Goal: Information Seeking & Learning: Learn about a topic

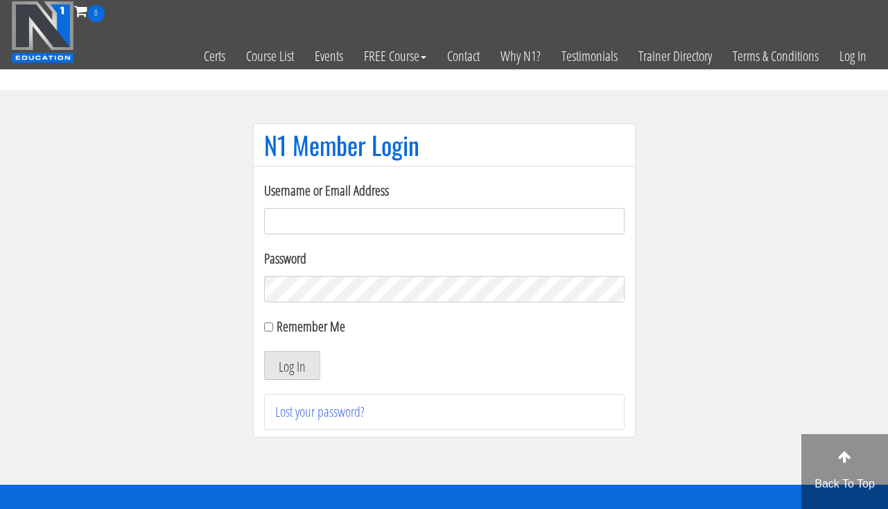
type input "[EMAIL_ADDRESS][DOMAIN_NAME]"
click at [293, 357] on button "Log In" at bounding box center [292, 365] width 56 height 29
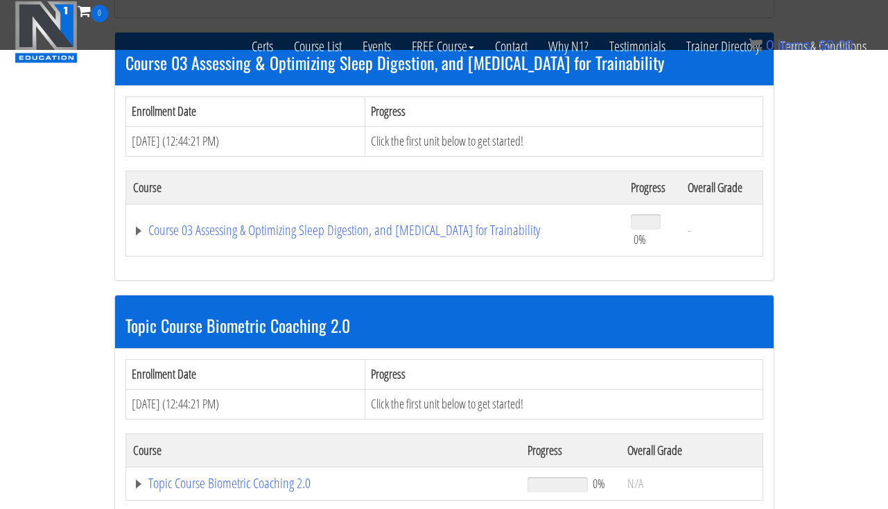
scroll to position [1153, 0]
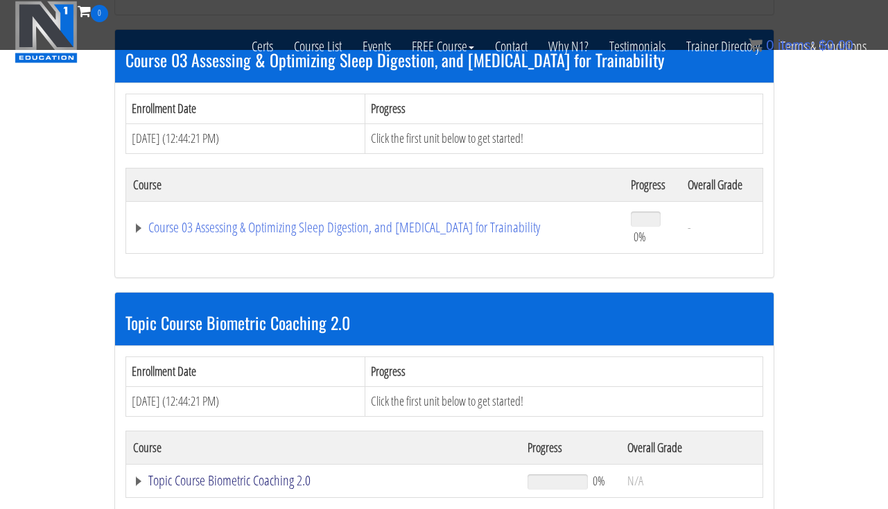
click at [207, 473] on link "Topic Course Biometric Coaching 2.0" at bounding box center [323, 480] width 381 height 14
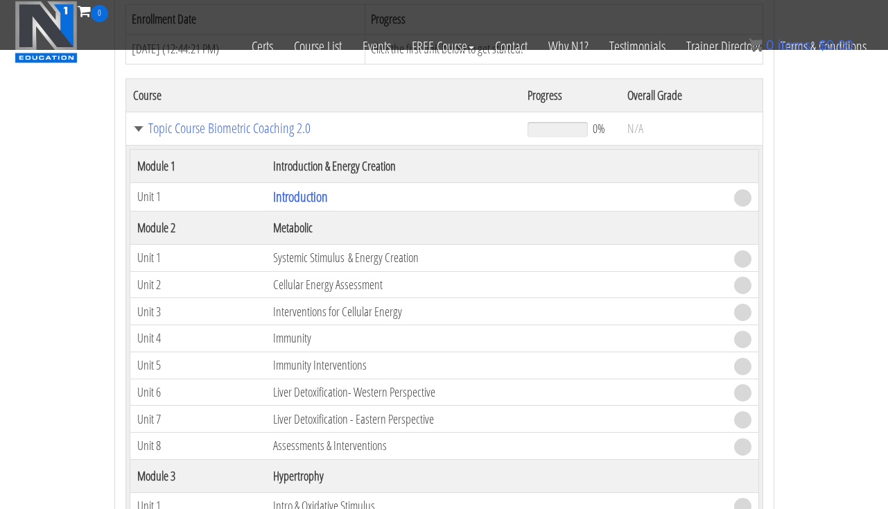
scroll to position [1427, 0]
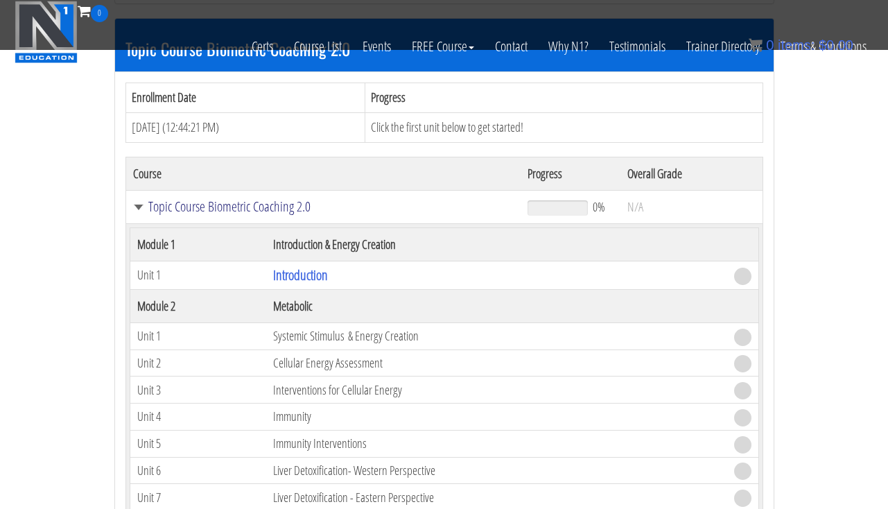
click at [189, 202] on link "Topic Course Biometric Coaching 2.0" at bounding box center [323, 207] width 381 height 14
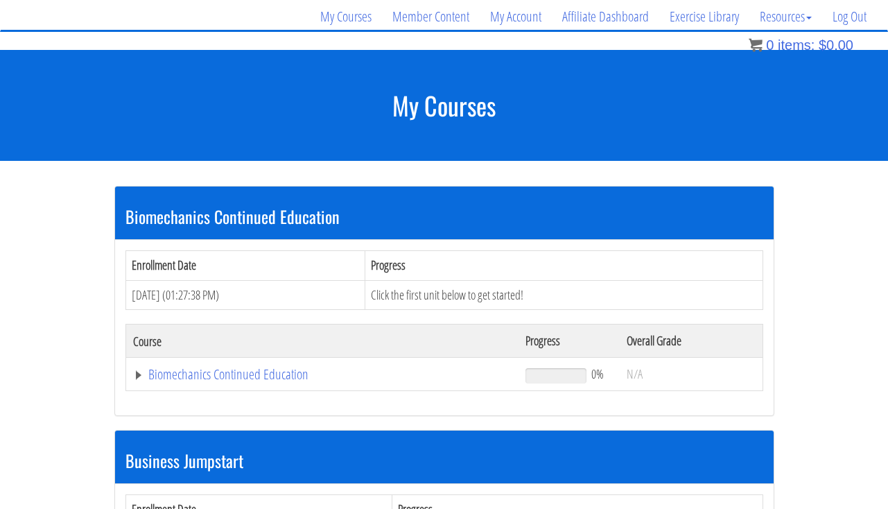
scroll to position [96, 0]
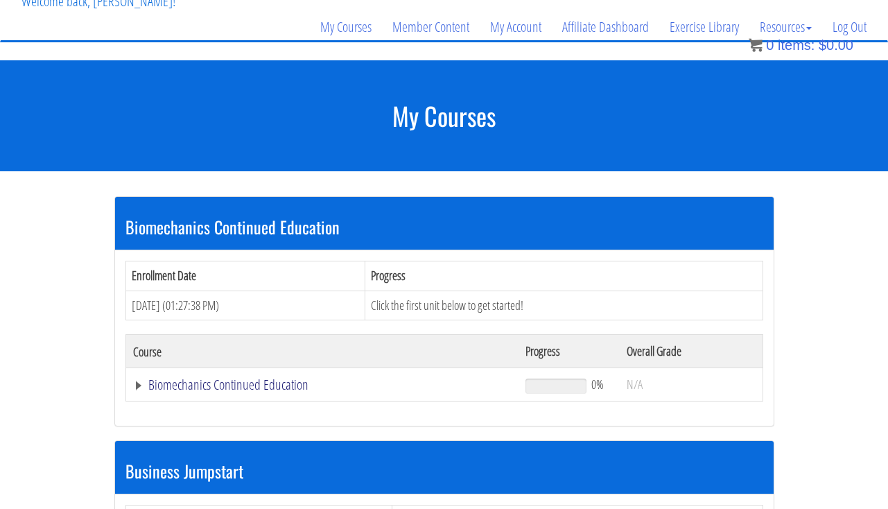
click at [175, 385] on link "Biomechanics Continued Education" at bounding box center [322, 385] width 379 height 14
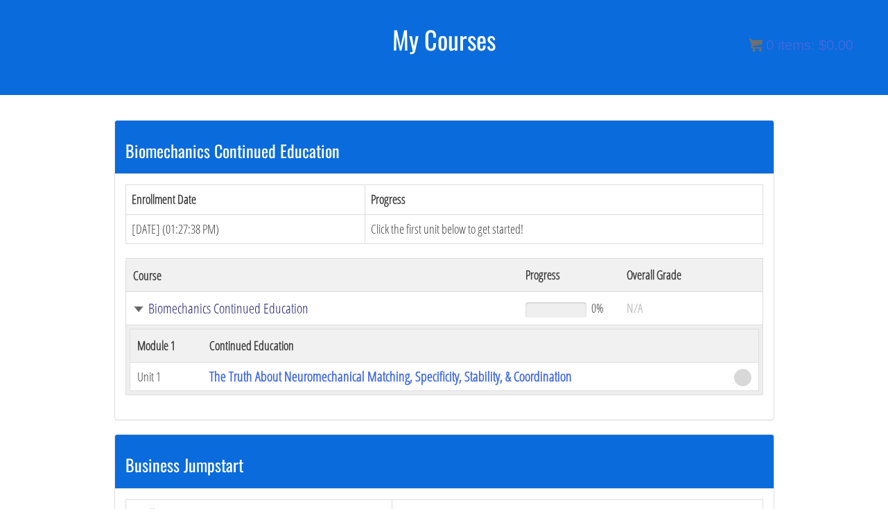
scroll to position [186, 0]
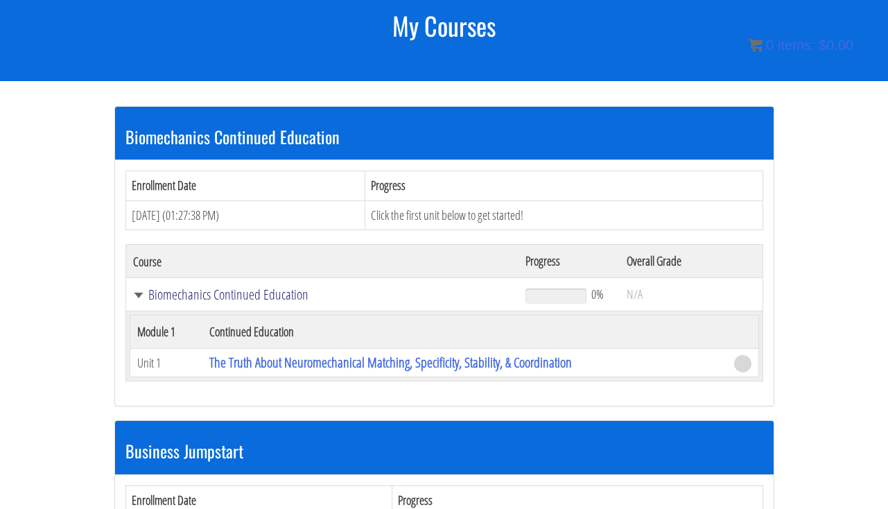
click at [189, 298] on link "Biomechanics Continued Education" at bounding box center [322, 295] width 379 height 14
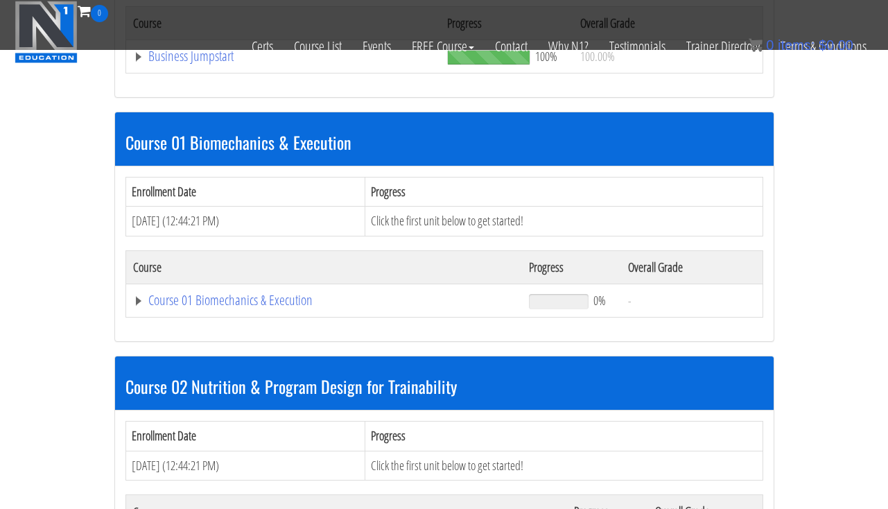
scroll to position [605, 0]
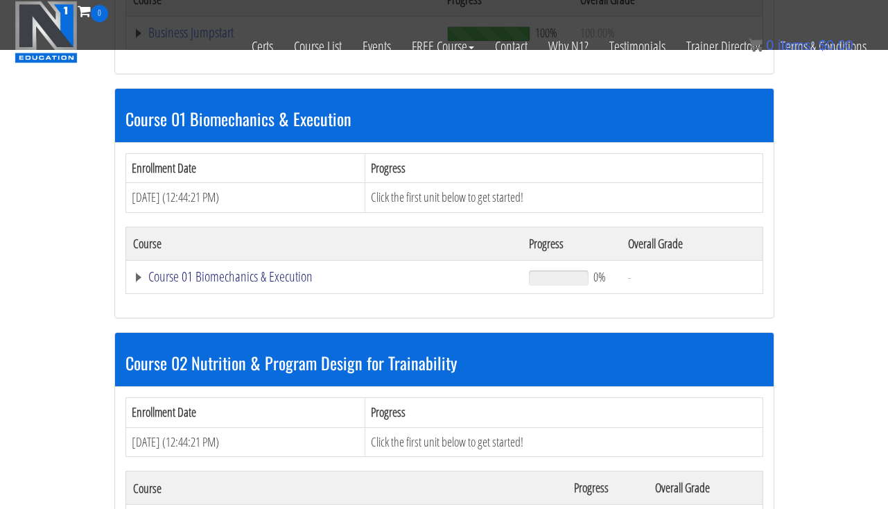
click at [188, 279] on link "Course 01 Biomechanics & Execution" at bounding box center [324, 277] width 383 height 14
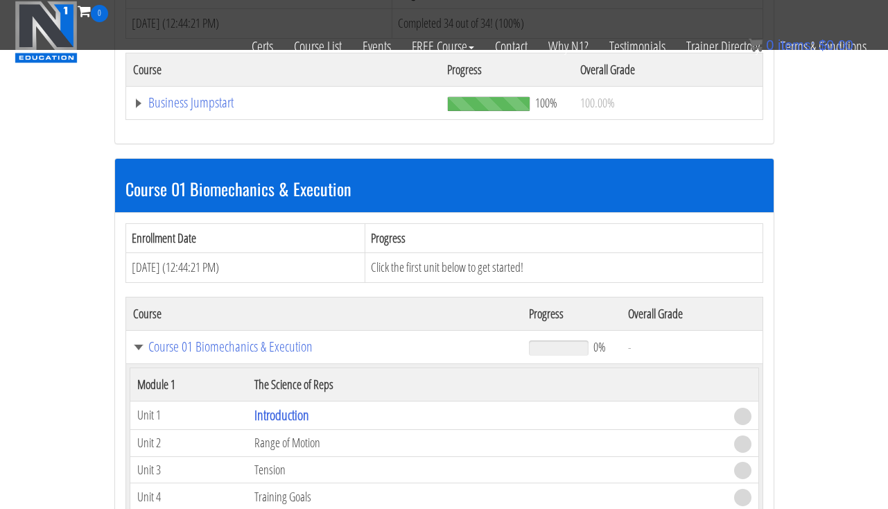
scroll to position [545, 0]
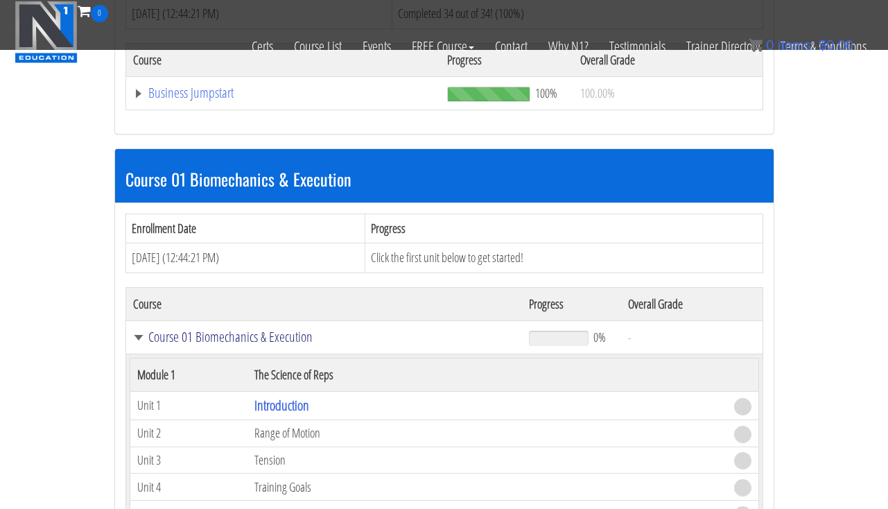
click at [187, 331] on link "Course 01 Biomechanics & Execution" at bounding box center [324, 337] width 383 height 14
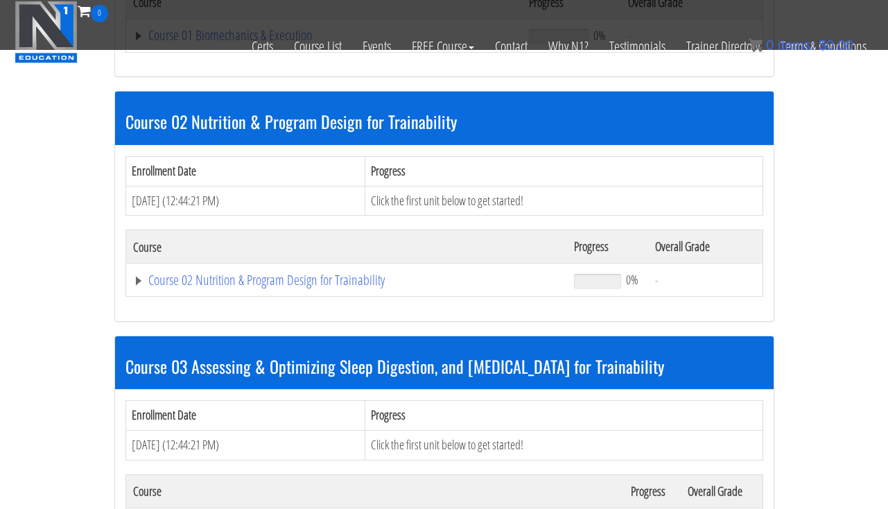
scroll to position [849, 0]
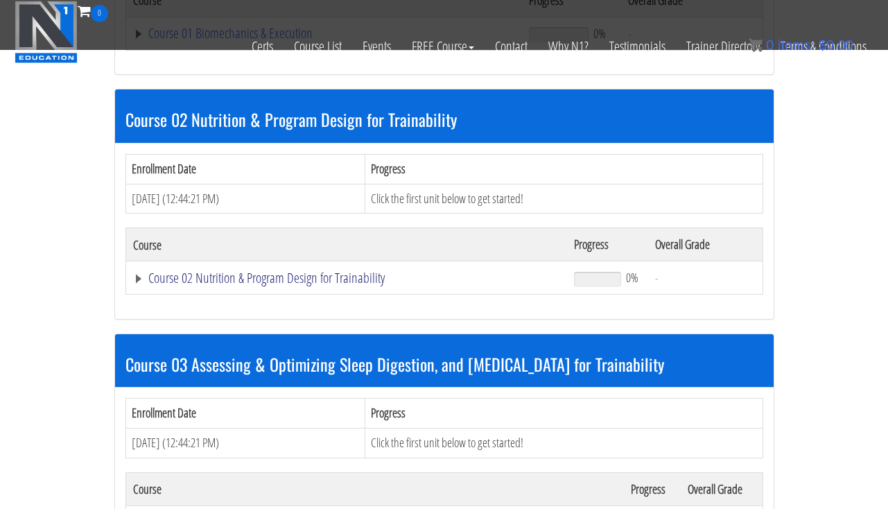
click at [186, 279] on link "Course 02 Nutrition & Program Design for Trainability" at bounding box center [347, 278] width 428 height 14
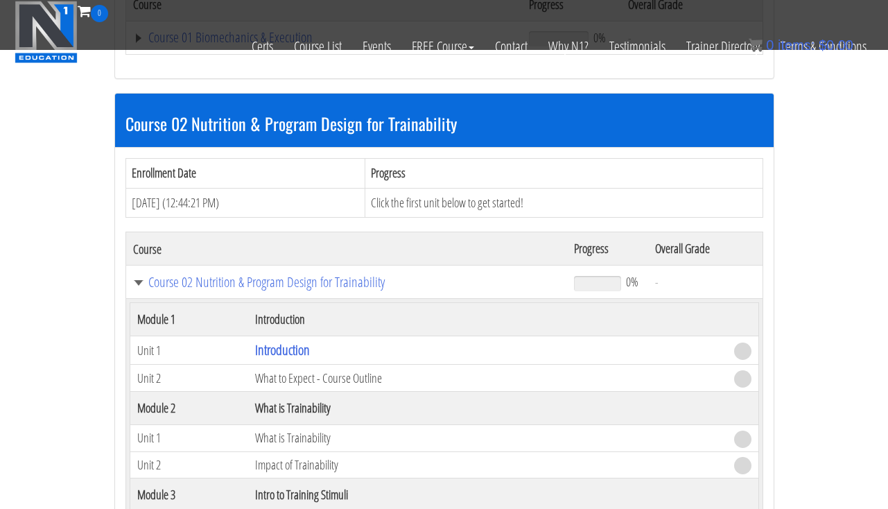
scroll to position [846, 0]
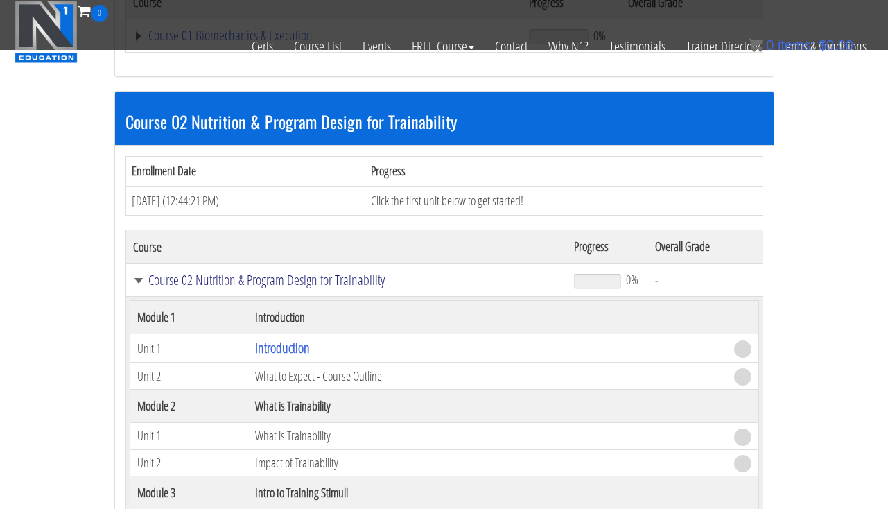
click at [199, 276] on link "Course 02 Nutrition & Program Design for Trainability" at bounding box center [347, 280] width 428 height 14
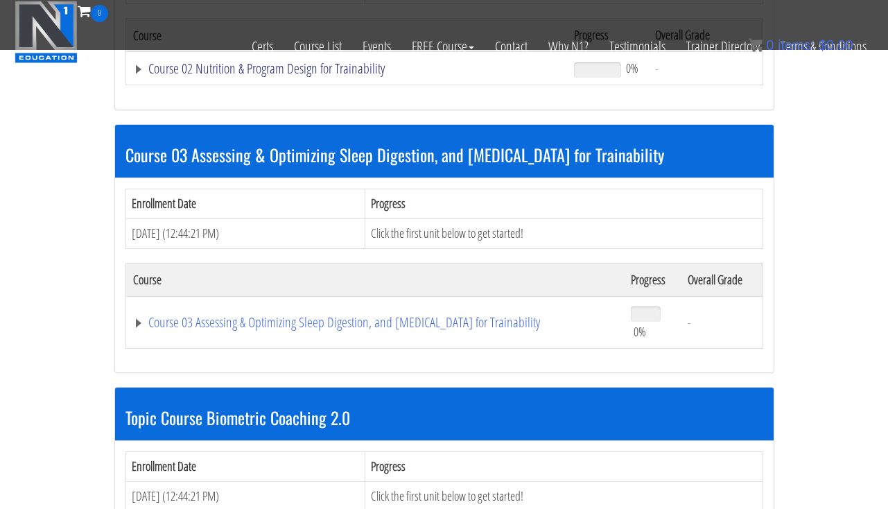
scroll to position [1129, 0]
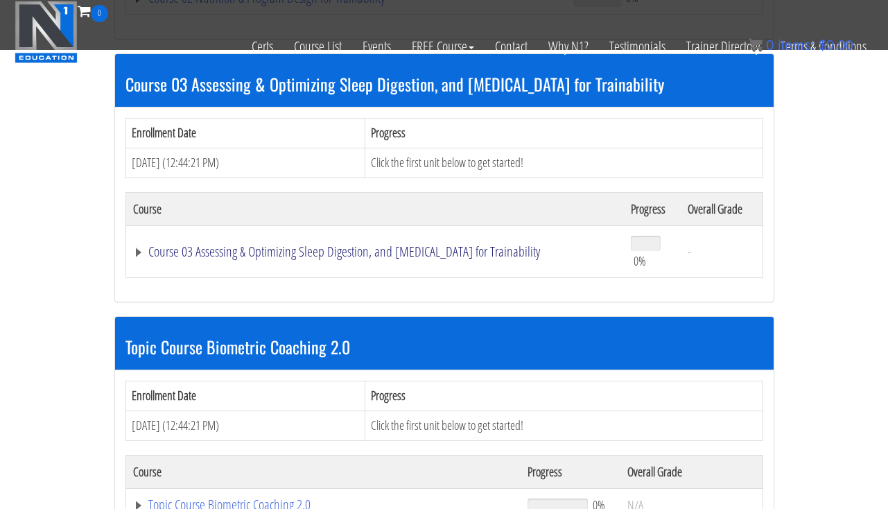
click at [195, 245] on link "Course 03 Assessing & Optimizing Sleep Digestion, and Stress Management for Tra…" at bounding box center [375, 252] width 484 height 14
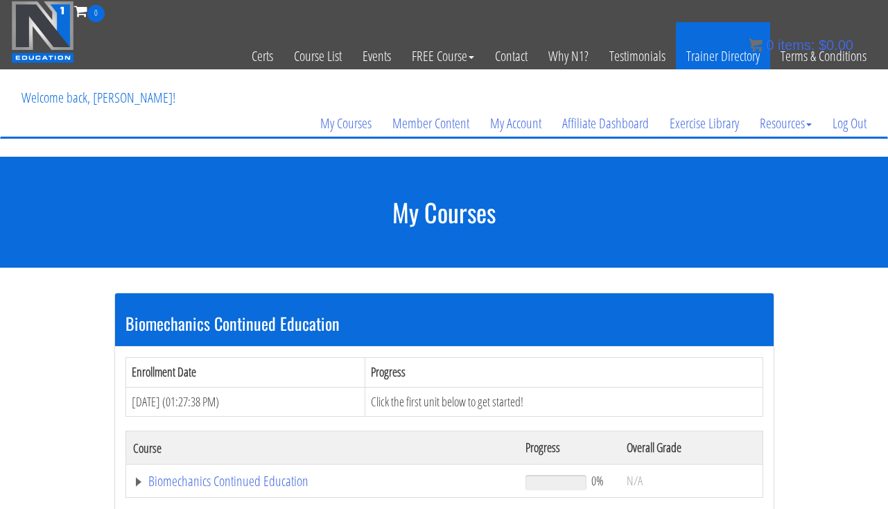
scroll to position [0, 0]
